Goal: Check status: Check status

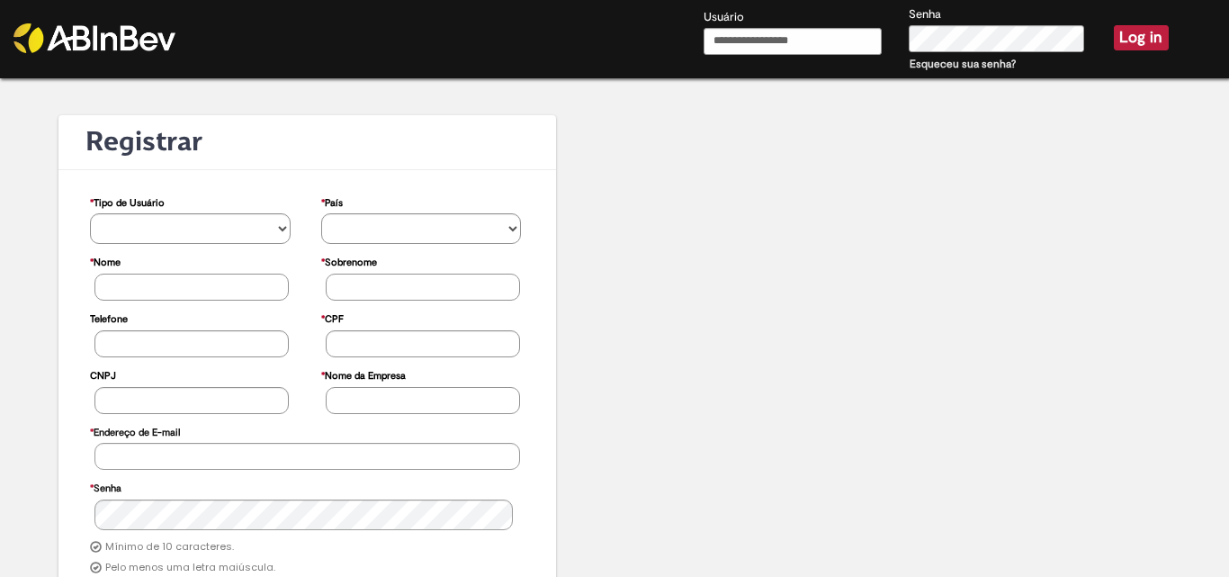
click at [746, 39] on input "Usuário" at bounding box center [792, 41] width 178 height 27
type input "**********"
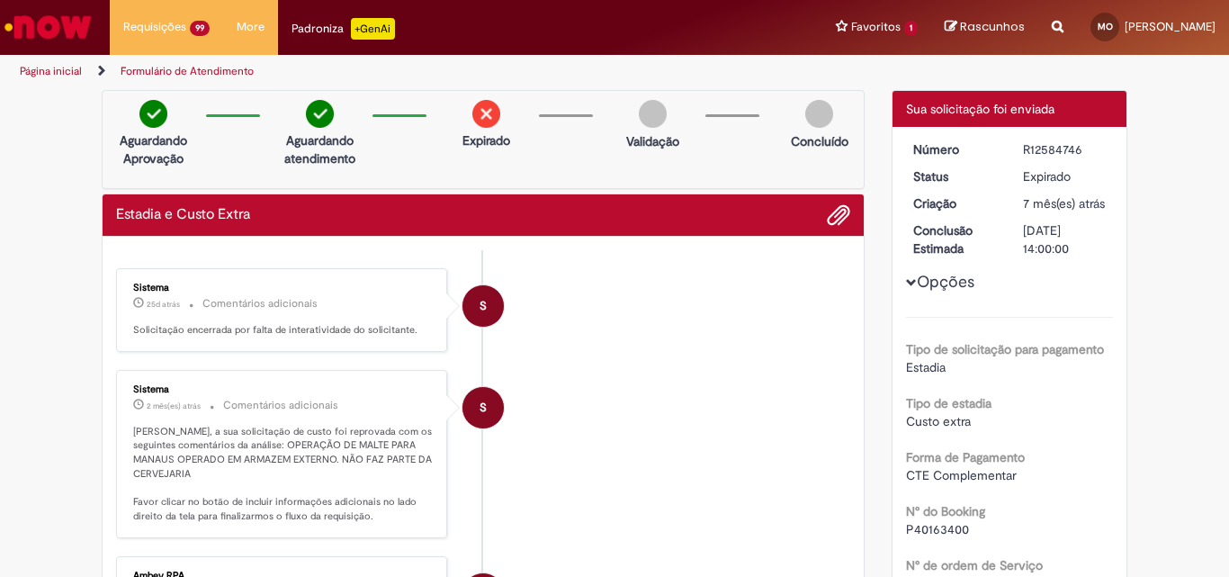
scroll to position [2663, 0]
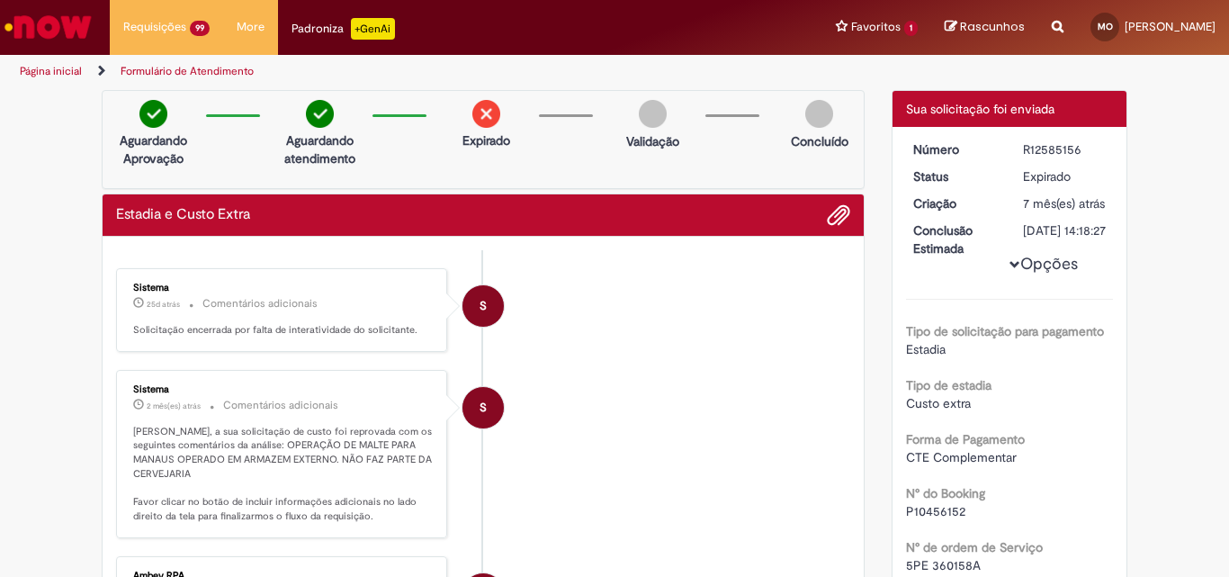
scroll to position [2699, 0]
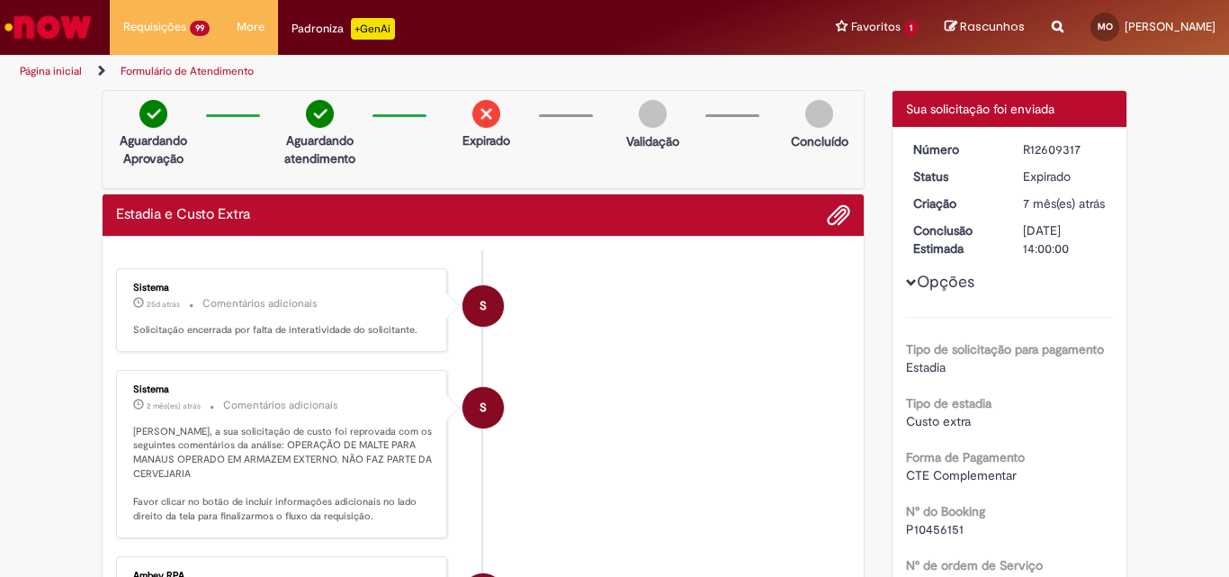
scroll to position [2699, 0]
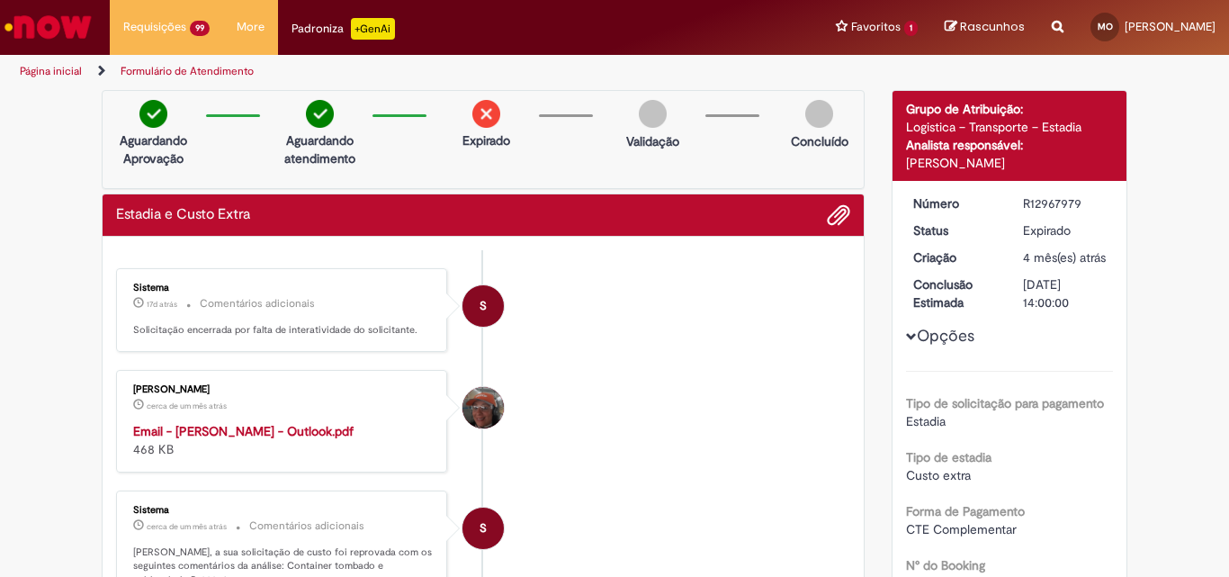
scroll to position [2735, 0]
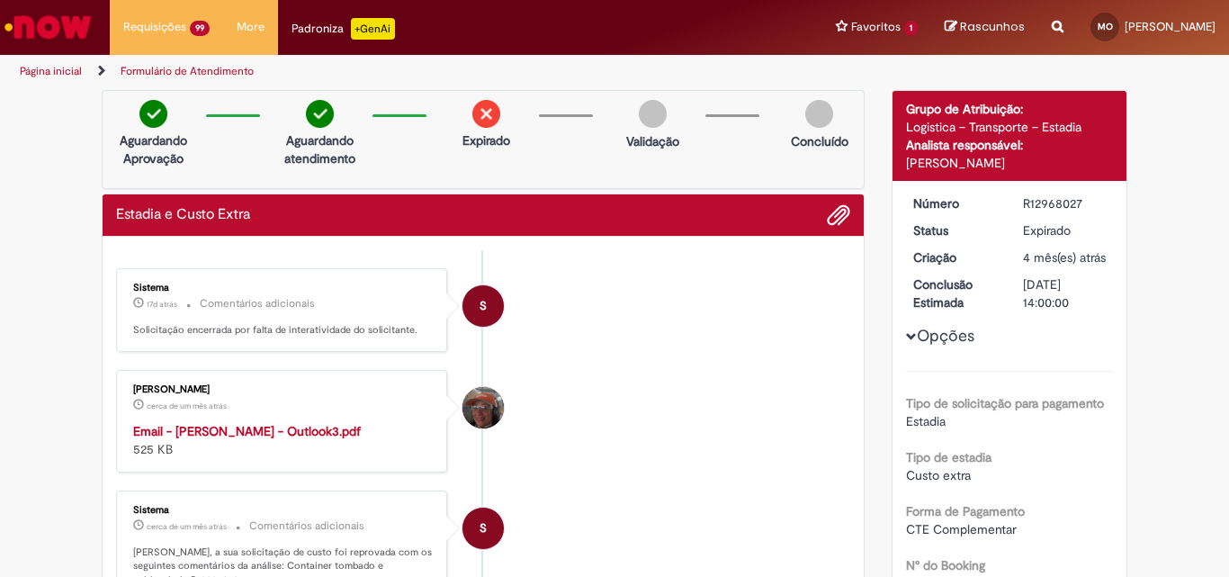
scroll to position [2735, 0]
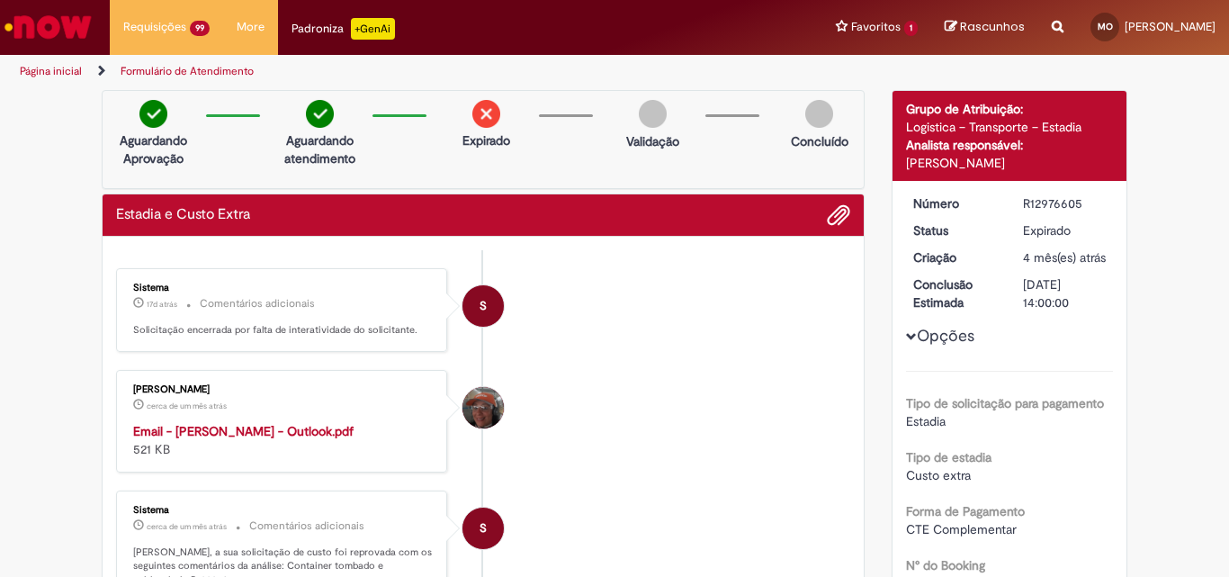
scroll to position [2735, 0]
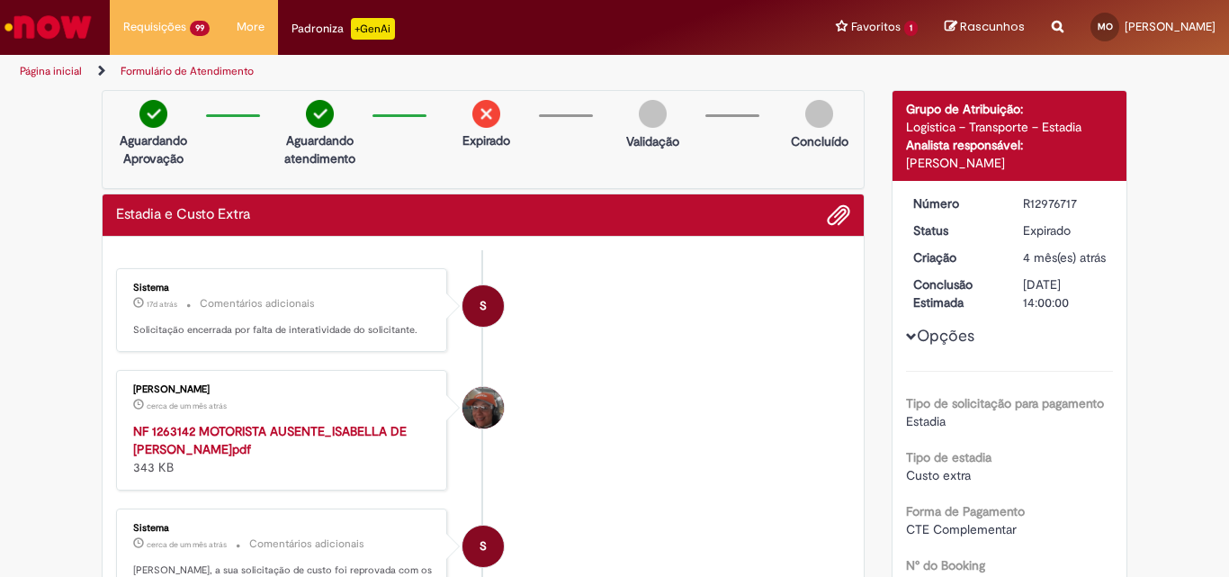
scroll to position [2753, 0]
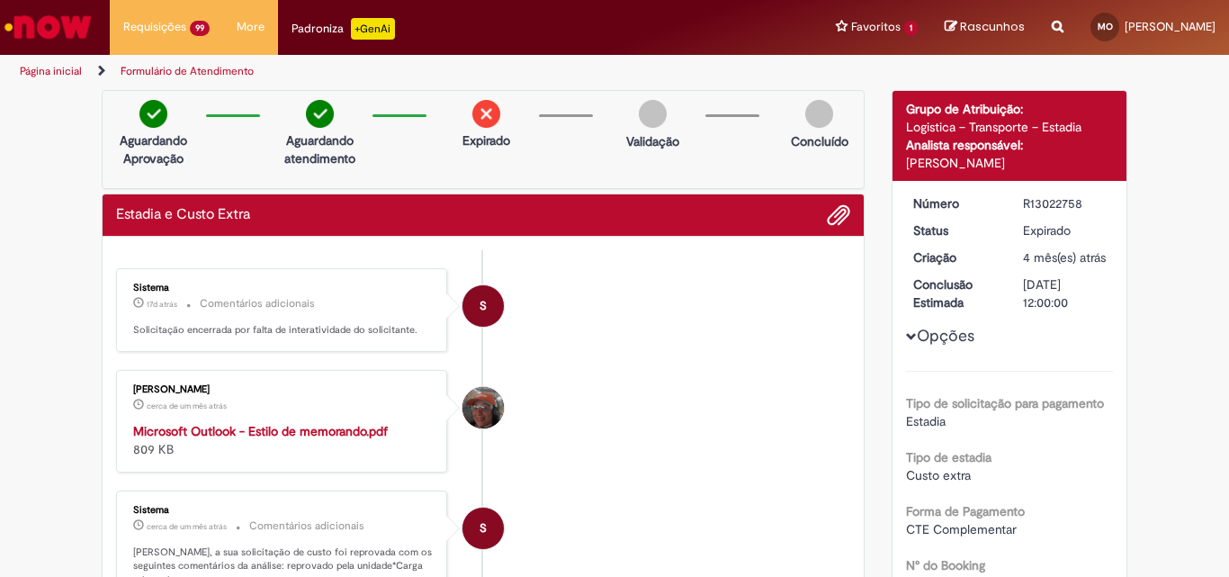
scroll to position [2753, 0]
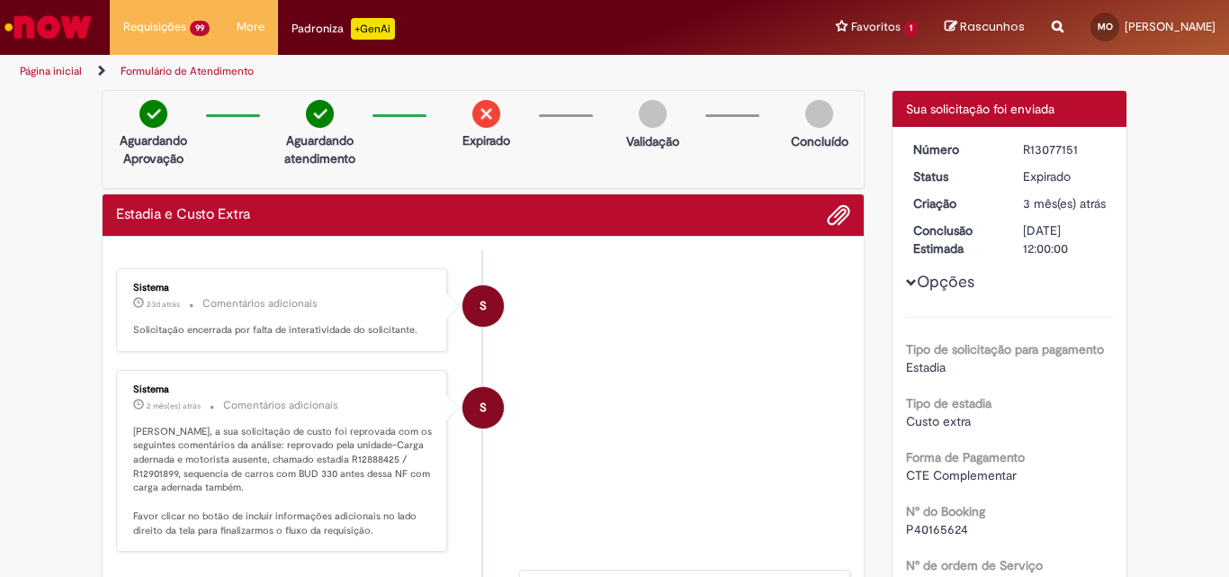
scroll to position [2717, 0]
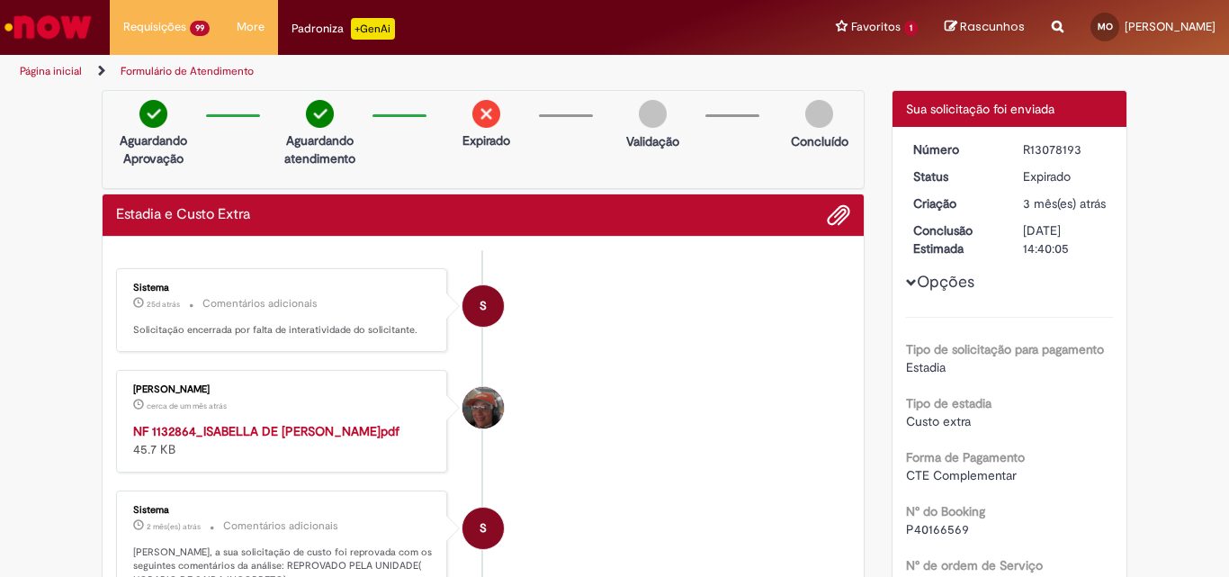
scroll to position [2717, 0]
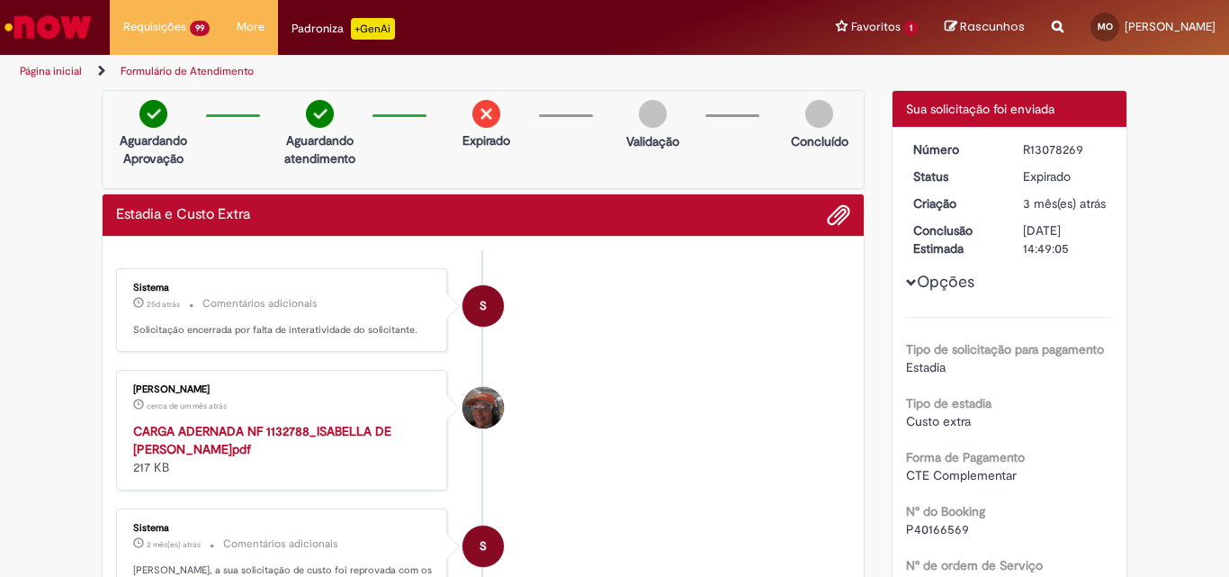
scroll to position [2717, 0]
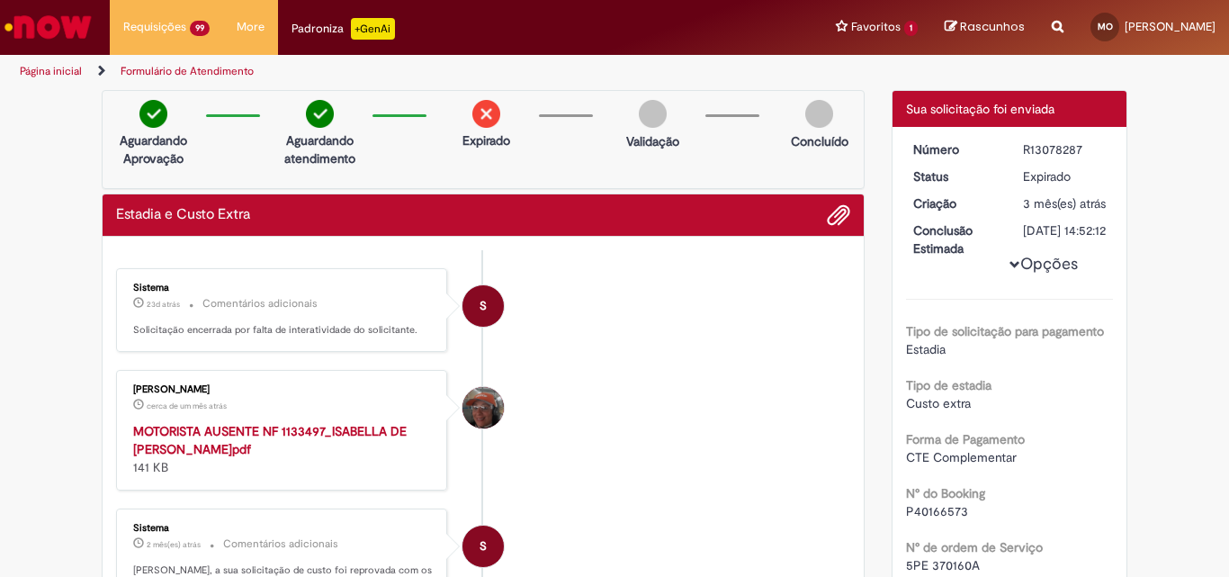
scroll to position [2717, 0]
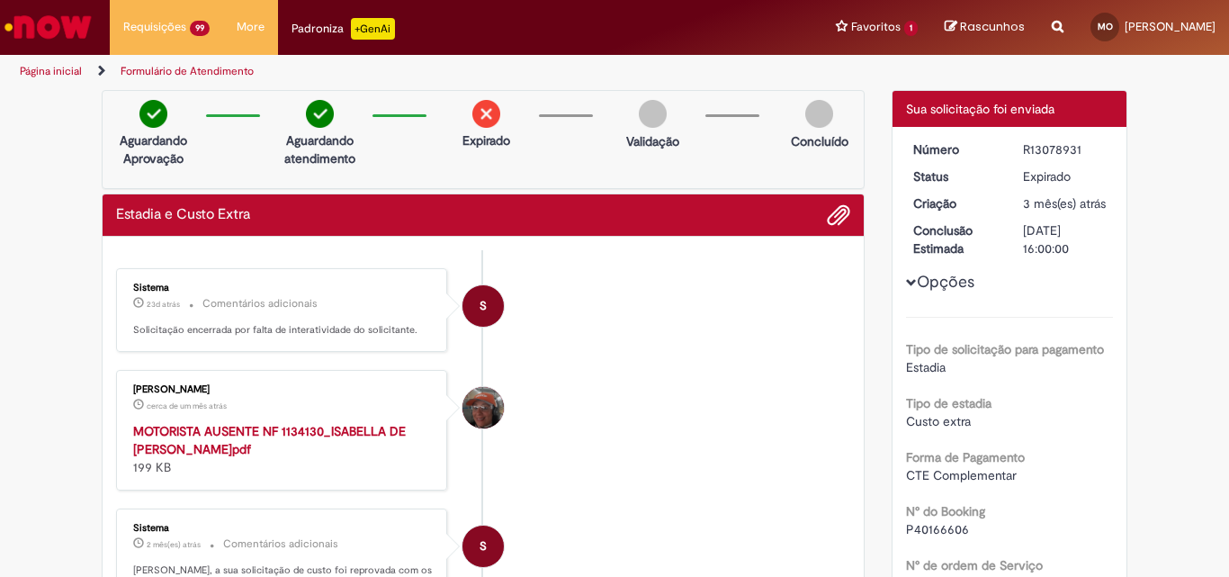
scroll to position [2717, 0]
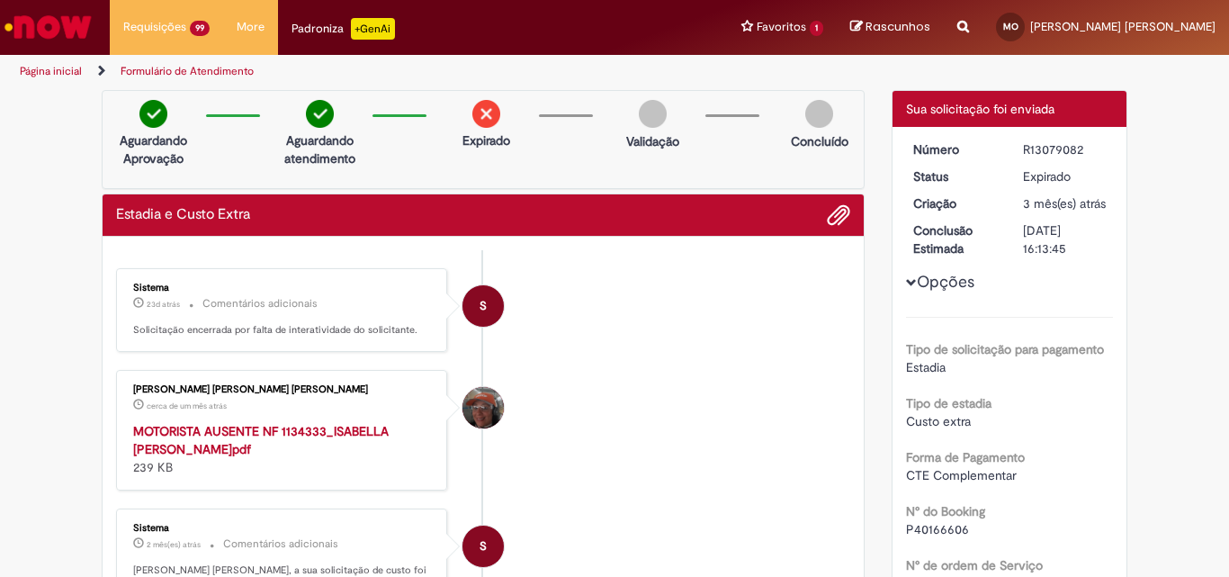
scroll to position [2717, 0]
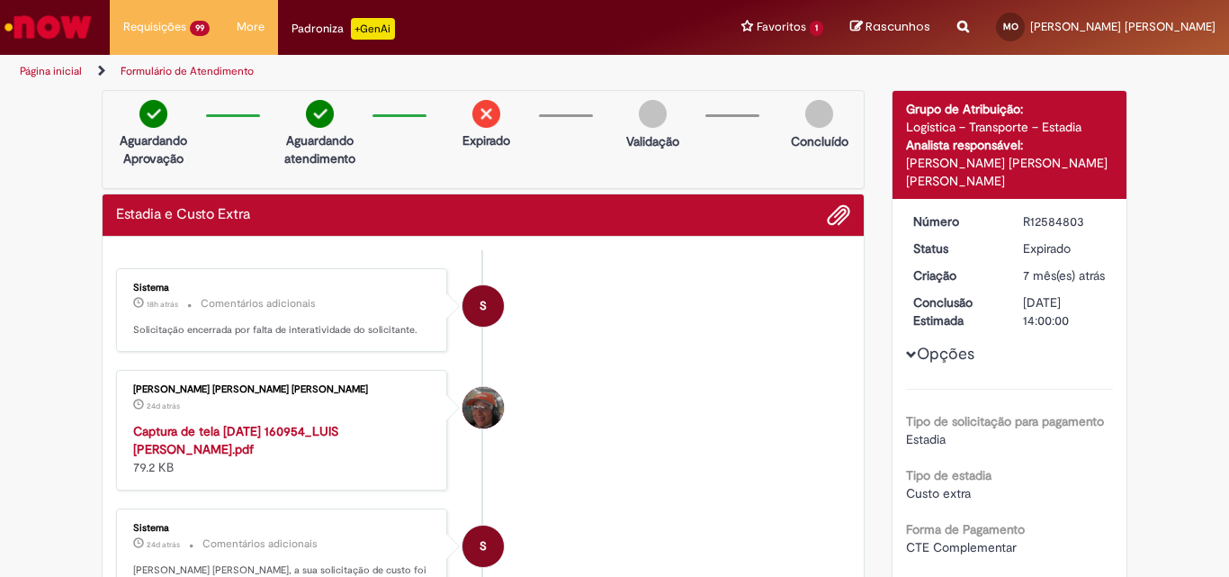
scroll to position [2753, 0]
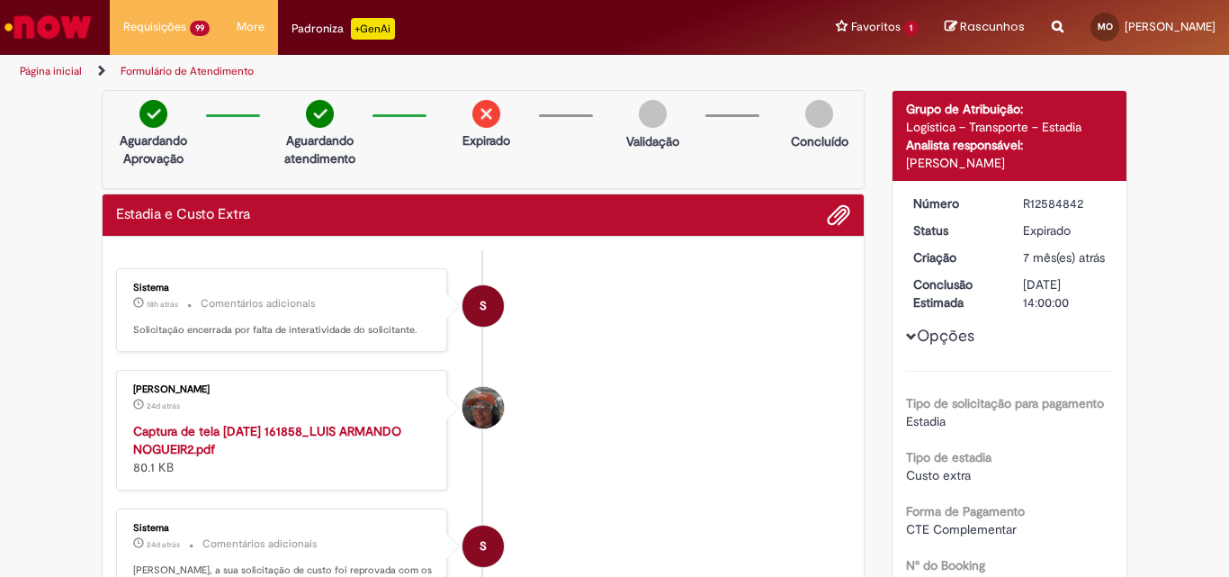
scroll to position [2717, 0]
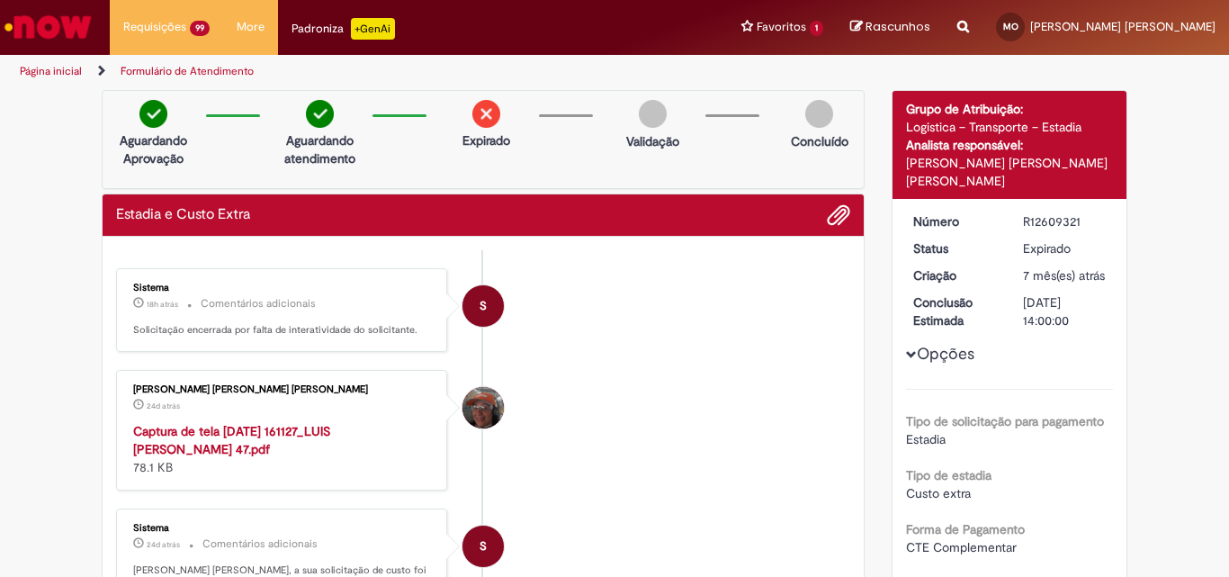
scroll to position [2753, 0]
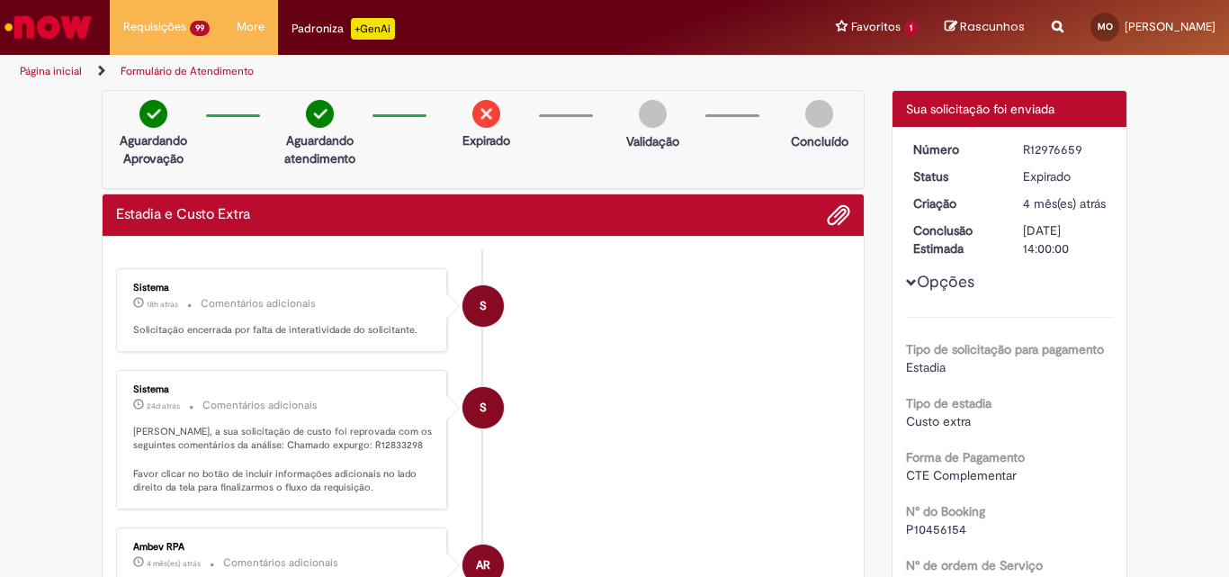
scroll to position [2681, 0]
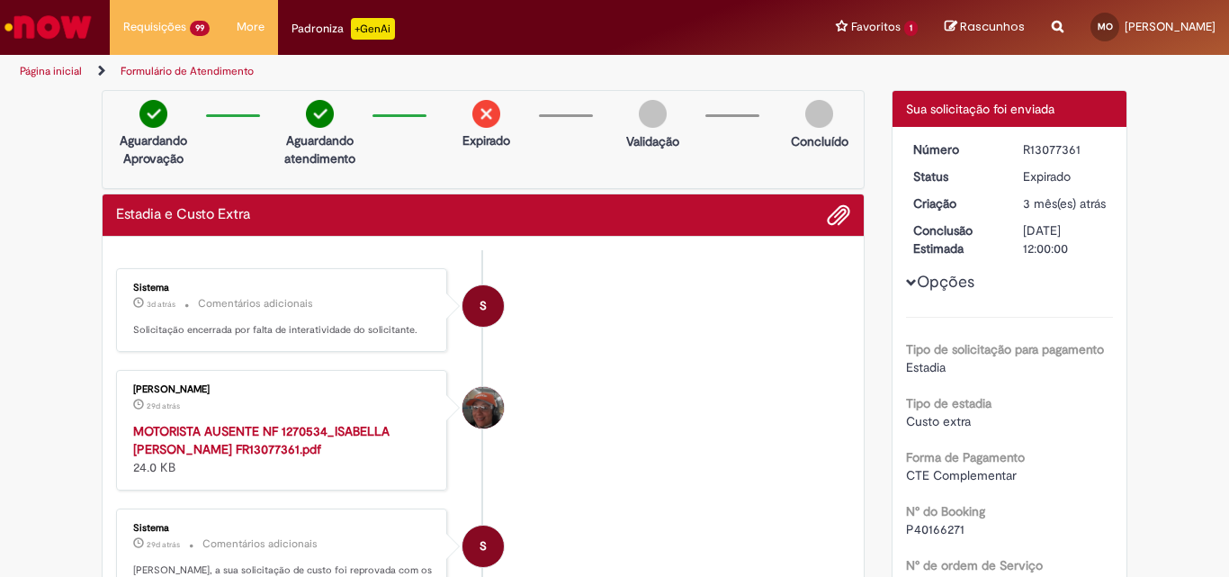
scroll to position [2717, 0]
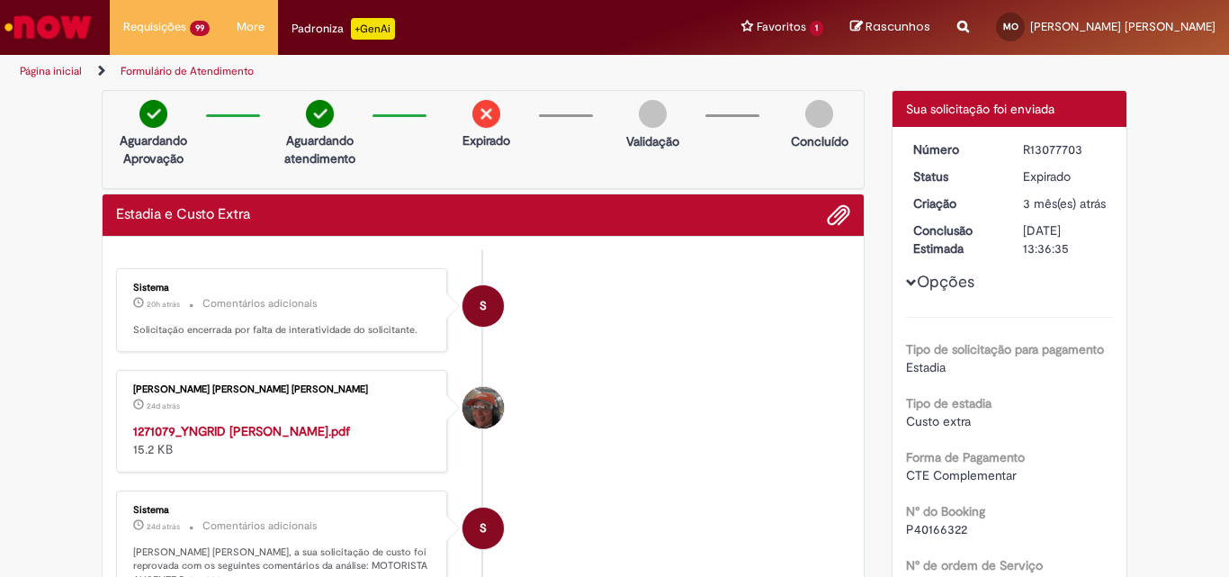
scroll to position [2717, 0]
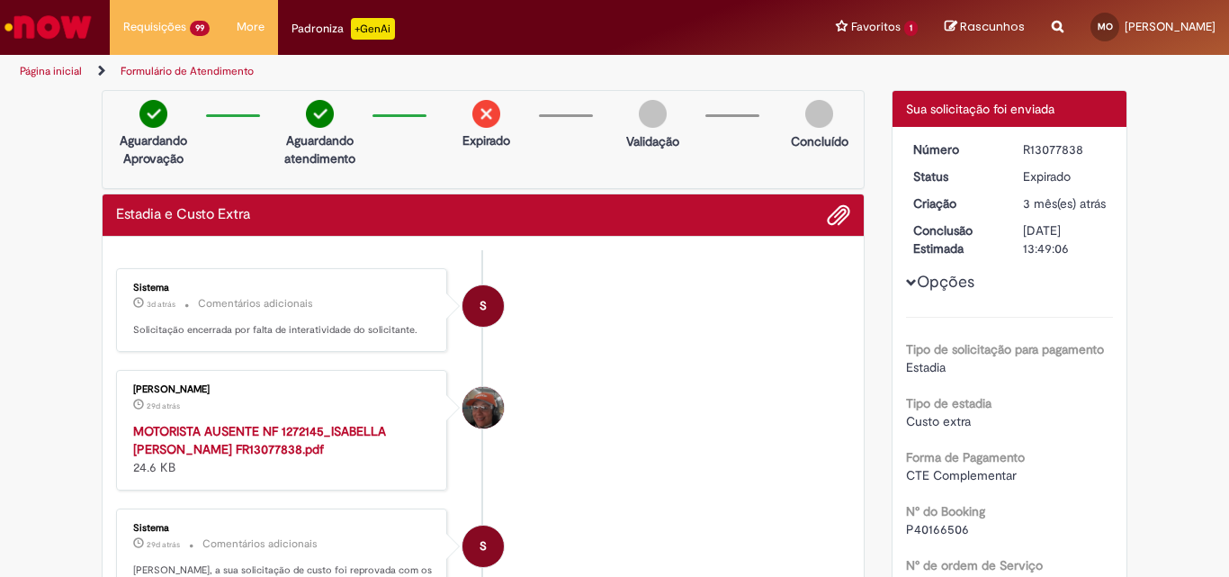
scroll to position [2717, 0]
